Goal: Check status

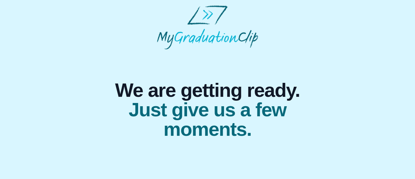
click at [411, 88] on body "We are getting ready. Just give us a few moments." at bounding box center [207, 72] width 415 height 144
drag, startPoint x: 415, startPoint y: 82, endPoint x: 403, endPoint y: 103, distance: 23.9
click at [403, 103] on body "We are getting ready. Just give us a few moments." at bounding box center [207, 72] width 415 height 144
